Goal: Navigation & Orientation: Find specific page/section

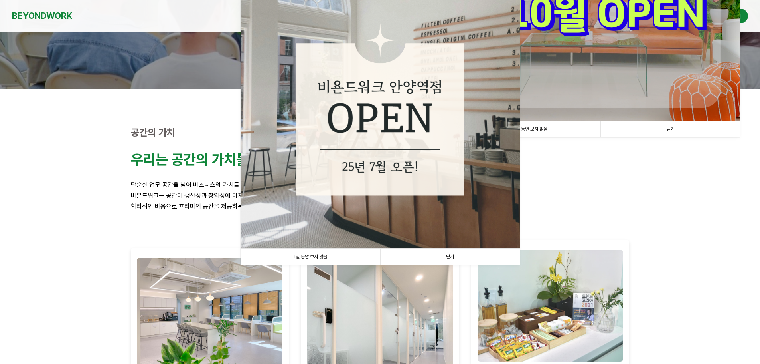
scroll to position [160, 0]
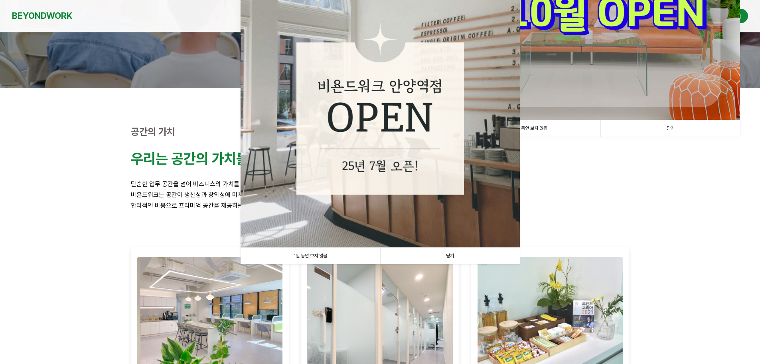
click at [327, 257] on link "1일 동안 보지 않음" at bounding box center [311, 255] width 140 height 16
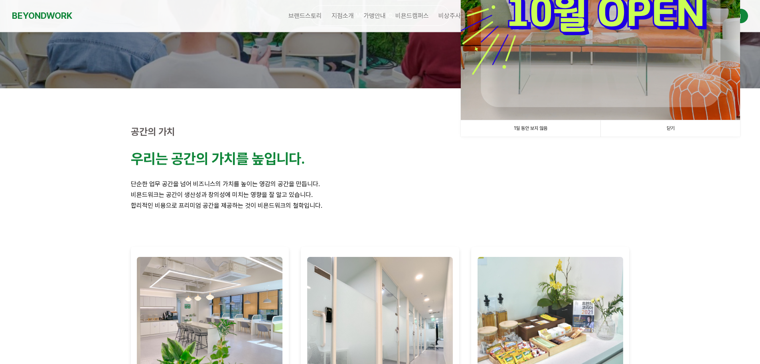
scroll to position [0, 0]
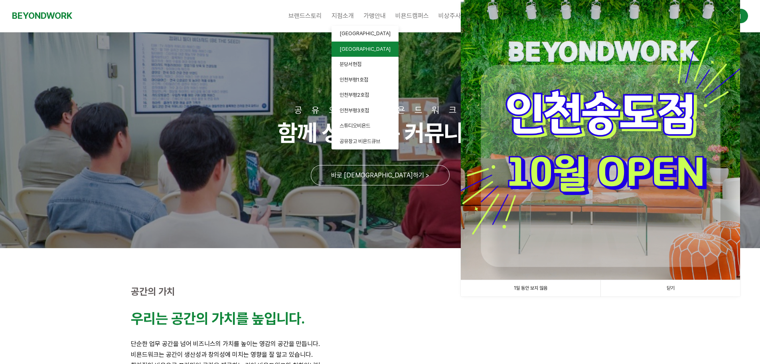
click at [352, 49] on span "[GEOGRAPHIC_DATA]" at bounding box center [365, 49] width 51 height 6
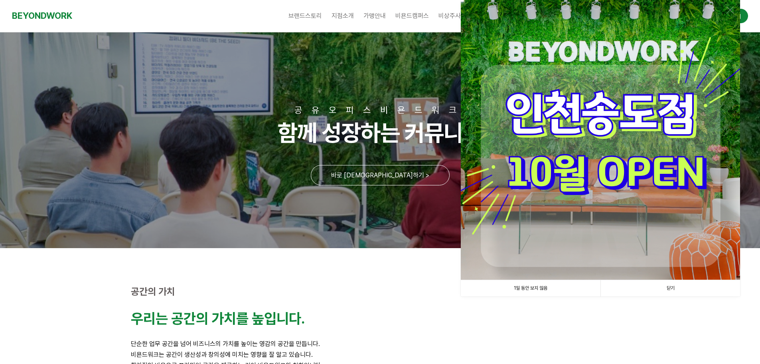
click at [548, 289] on link "1일 동안 보지 않음" at bounding box center [531, 288] width 140 height 16
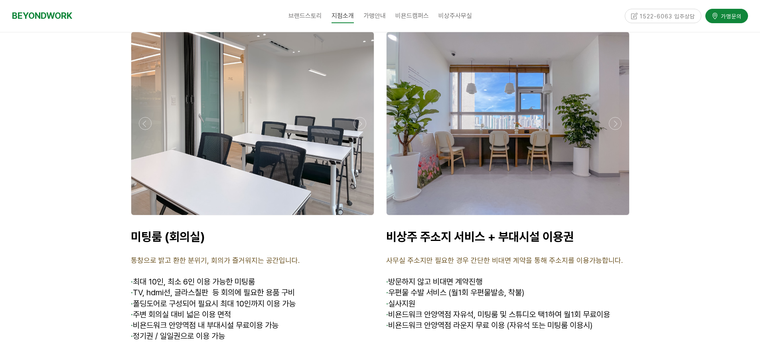
scroll to position [2885, 0]
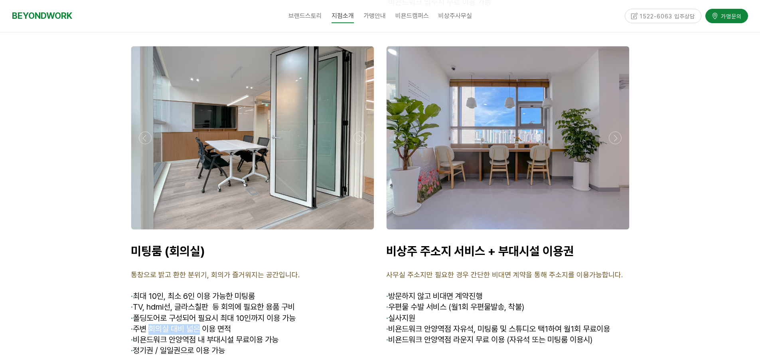
drag, startPoint x: 154, startPoint y: 314, endPoint x: 204, endPoint y: 317, distance: 49.6
click at [204, 324] on span "· 주변 회의실 대비 넓은 이용 면적" at bounding box center [181, 329] width 100 height 10
click at [215, 324] on span "· 주변 회의실 대비 넓은 이용 면적" at bounding box center [181, 329] width 100 height 10
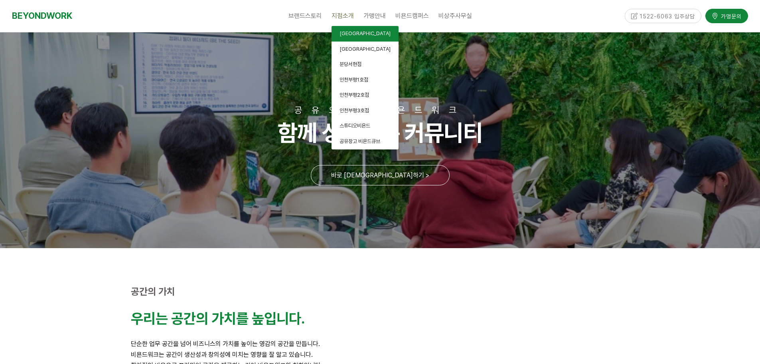
drag, startPoint x: 355, startPoint y: 29, endPoint x: 353, endPoint y: 22, distance: 7.1
click at [355, 29] on link "[GEOGRAPHIC_DATA]" at bounding box center [365, 34] width 67 height 16
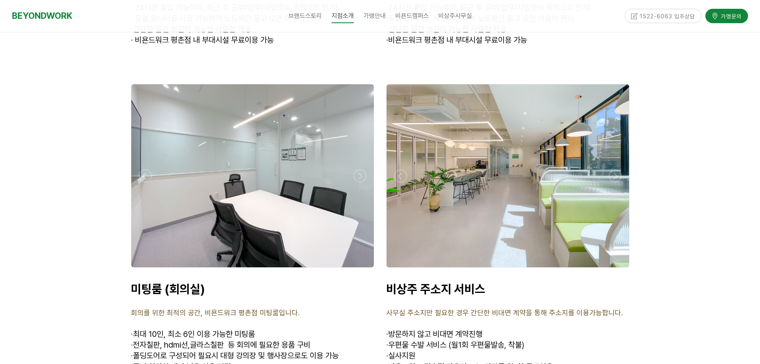
scroll to position [3034, 0]
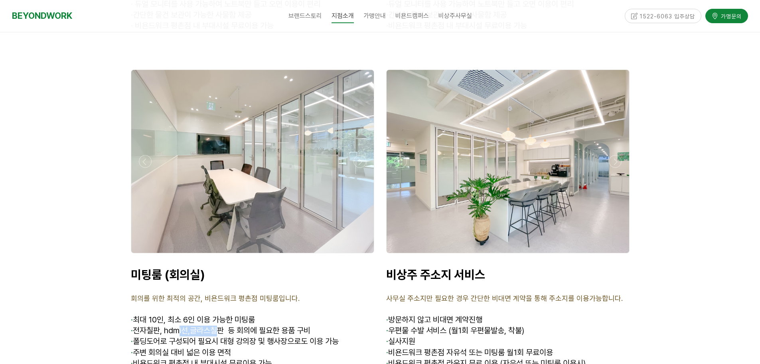
drag, startPoint x: 184, startPoint y: 283, endPoint x: 222, endPoint y: 282, distance: 37.9
click at [219, 325] on span "· 전자칠판, hdmi선,글라스칠판 등 회의에 필요한 용품 구비" at bounding box center [221, 330] width 180 height 10
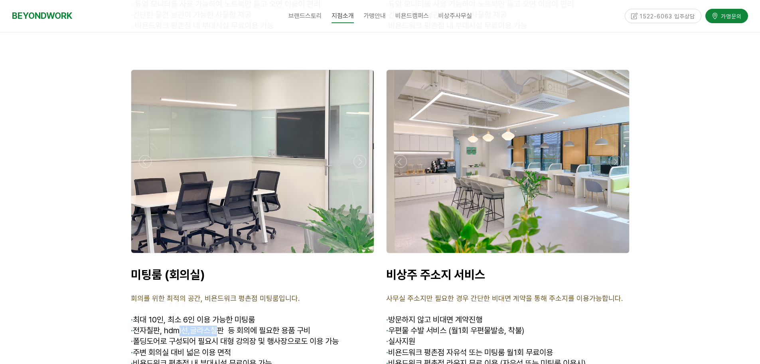
click at [223, 325] on span "· 전자칠판, hdmi선,글라스칠판 등 회의에 필요한 용품 구비" at bounding box center [221, 330] width 180 height 10
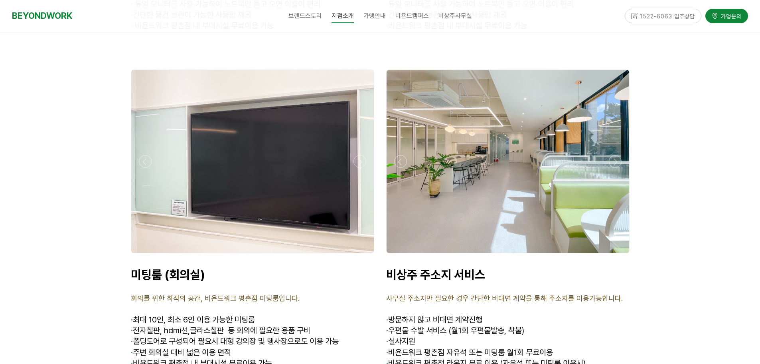
click at [358, 255] on div at bounding box center [252, 255] width 247 height 0
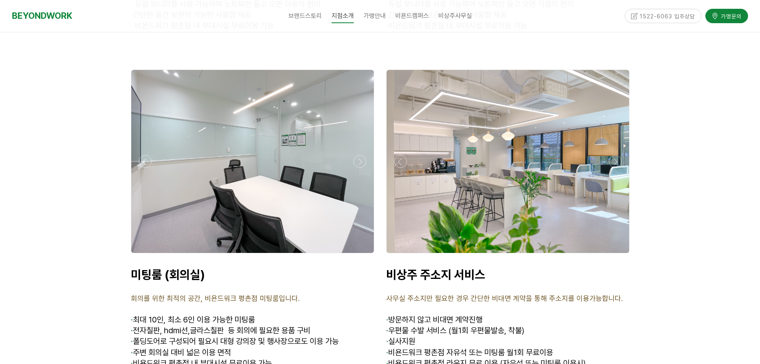
click at [358, 255] on div at bounding box center [252, 255] width 247 height 0
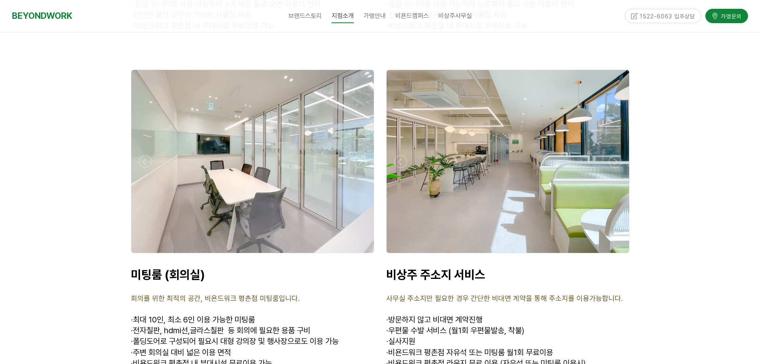
click at [358, 255] on div at bounding box center [252, 255] width 247 height 0
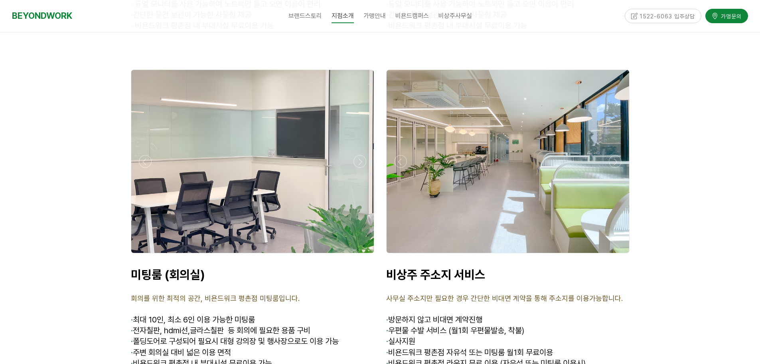
click at [358, 255] on div at bounding box center [252, 255] width 247 height 0
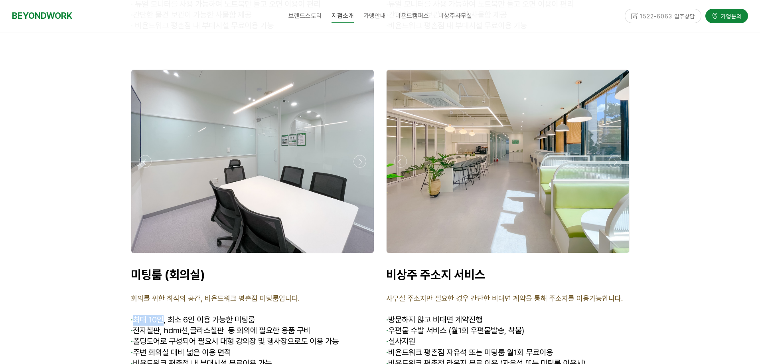
drag, startPoint x: 136, startPoint y: 275, endPoint x: 164, endPoint y: 277, distance: 27.6
click at [164, 315] on span "최대 10인, 최소 6인 이용 가능한 미팅룸" at bounding box center [194, 320] width 122 height 10
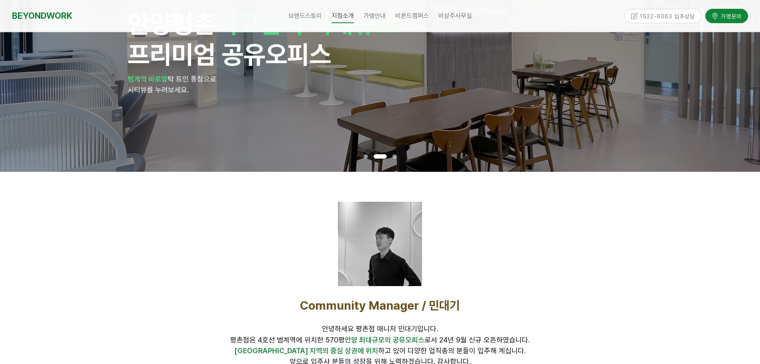
scroll to position [0, 0]
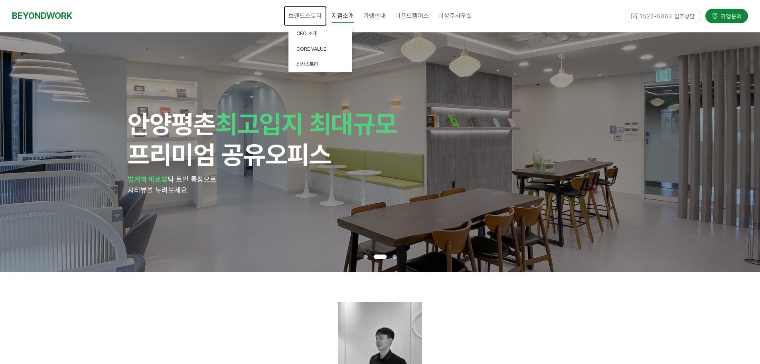
click at [299, 24] on link "브랜드스토리" at bounding box center [305, 16] width 43 height 20
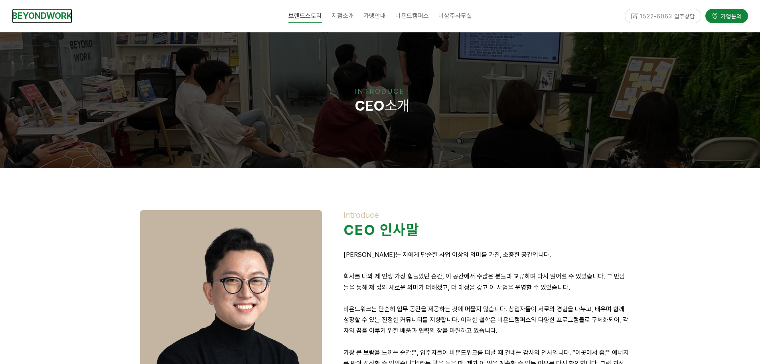
click at [62, 15] on link "BEYONDWORK" at bounding box center [42, 15] width 60 height 15
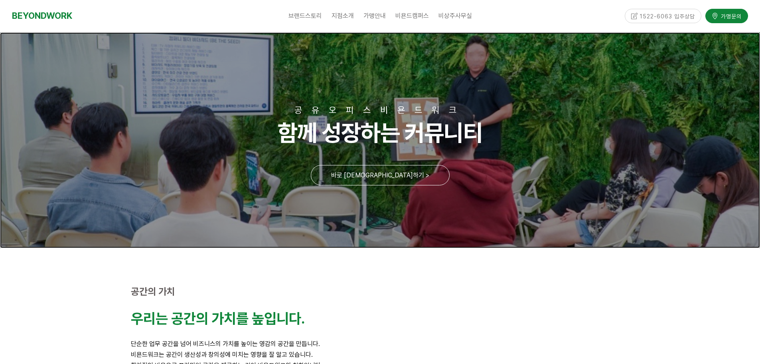
click at [389, 169] on link at bounding box center [380, 140] width 760 height 216
